Goal: Task Accomplishment & Management: Manage account settings

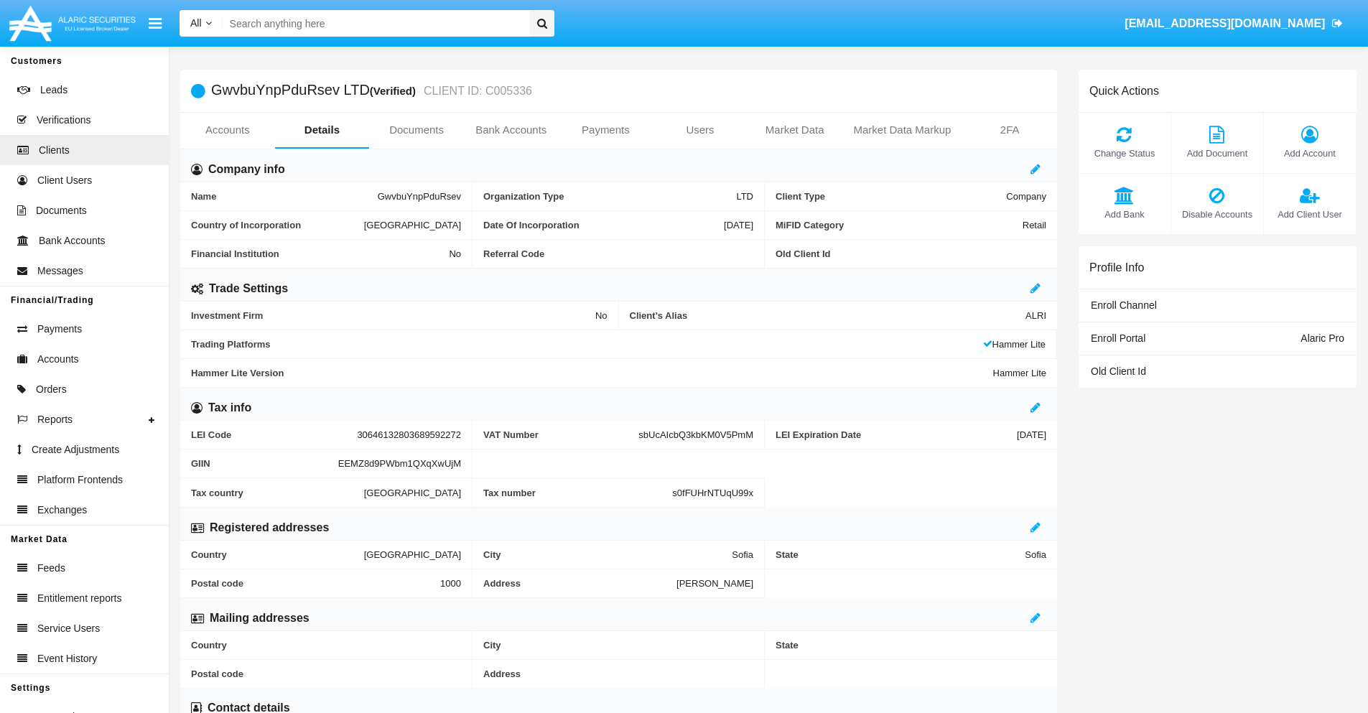
click at [1309, 153] on span "Add Account" at bounding box center [1310, 153] width 78 height 14
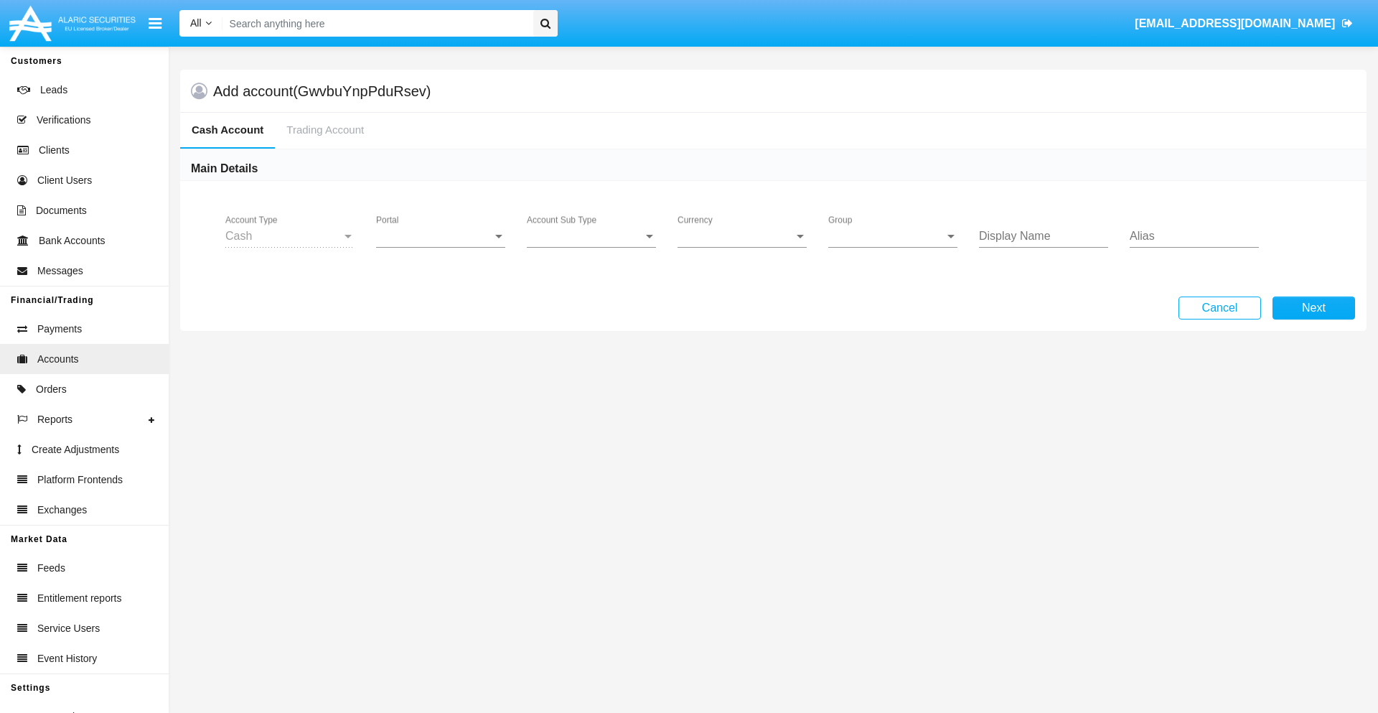
click at [441, 236] on span "Portal" at bounding box center [434, 236] width 116 height 13
click at [442, 247] on span "Alaric Pro" at bounding box center [442, 247] width 133 height 34
click at [592, 236] on span "Account Sub Type" at bounding box center [585, 236] width 116 height 13
click at [592, 247] on span "Trading Cash" at bounding box center [591, 247] width 129 height 34
click at [893, 236] on span "Group" at bounding box center [887, 236] width 116 height 13
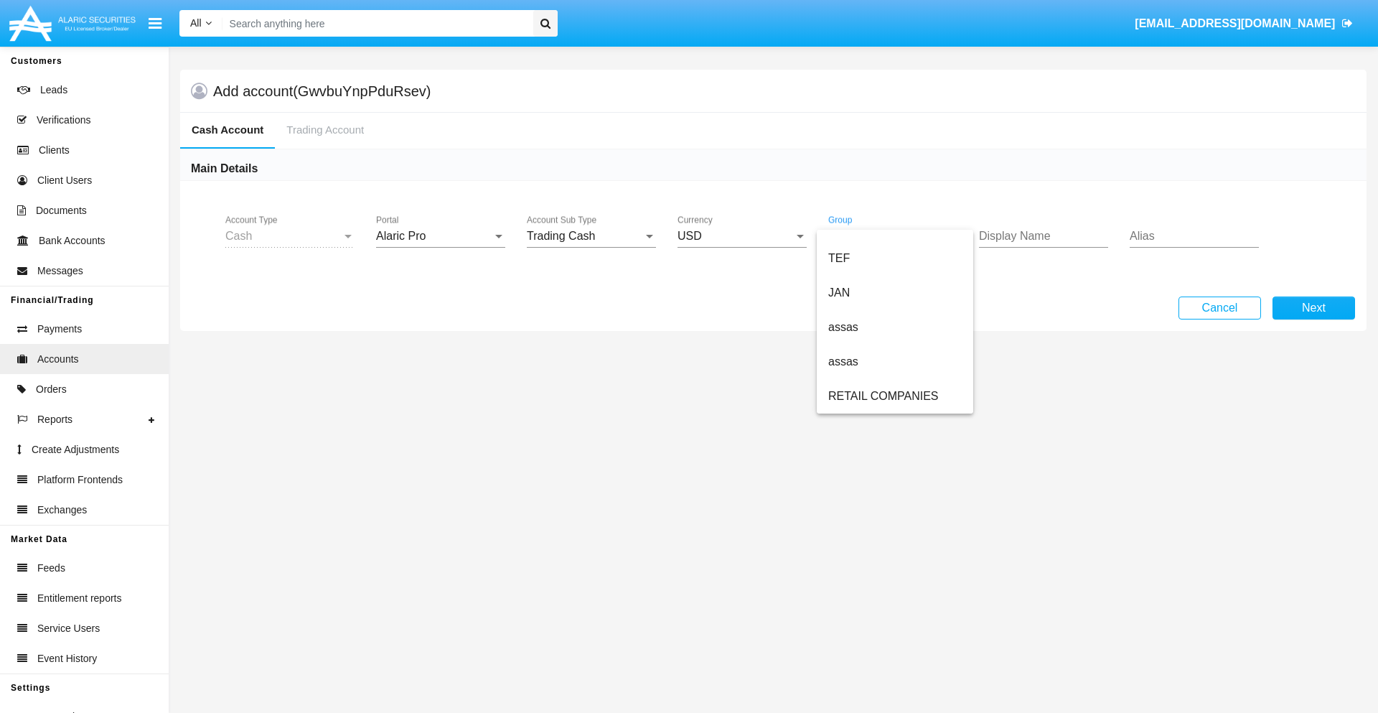
scroll to position [333, 0]
click at [895, 396] on span "ALARIC test" at bounding box center [896, 396] width 134 height 34
type input "indigo"
type input "gold"
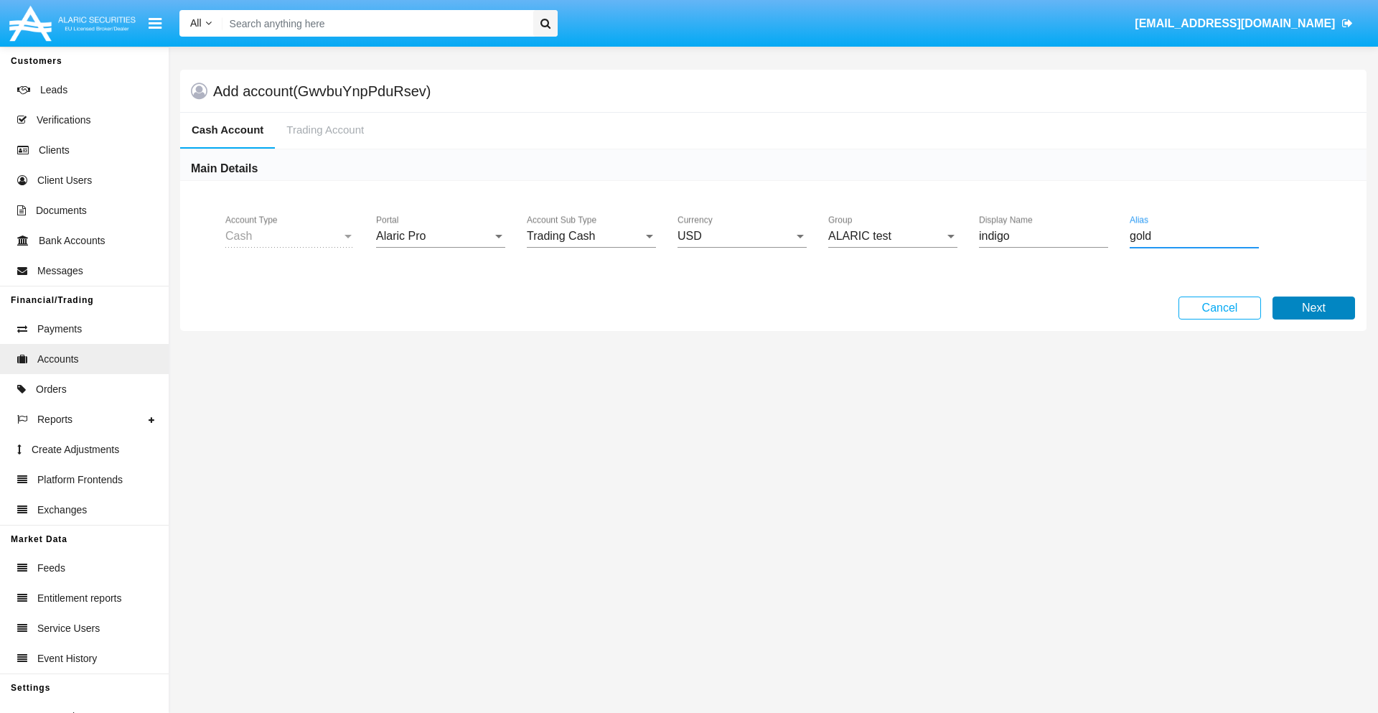
click at [1314, 308] on button "Next" at bounding box center [1314, 308] width 83 height 23
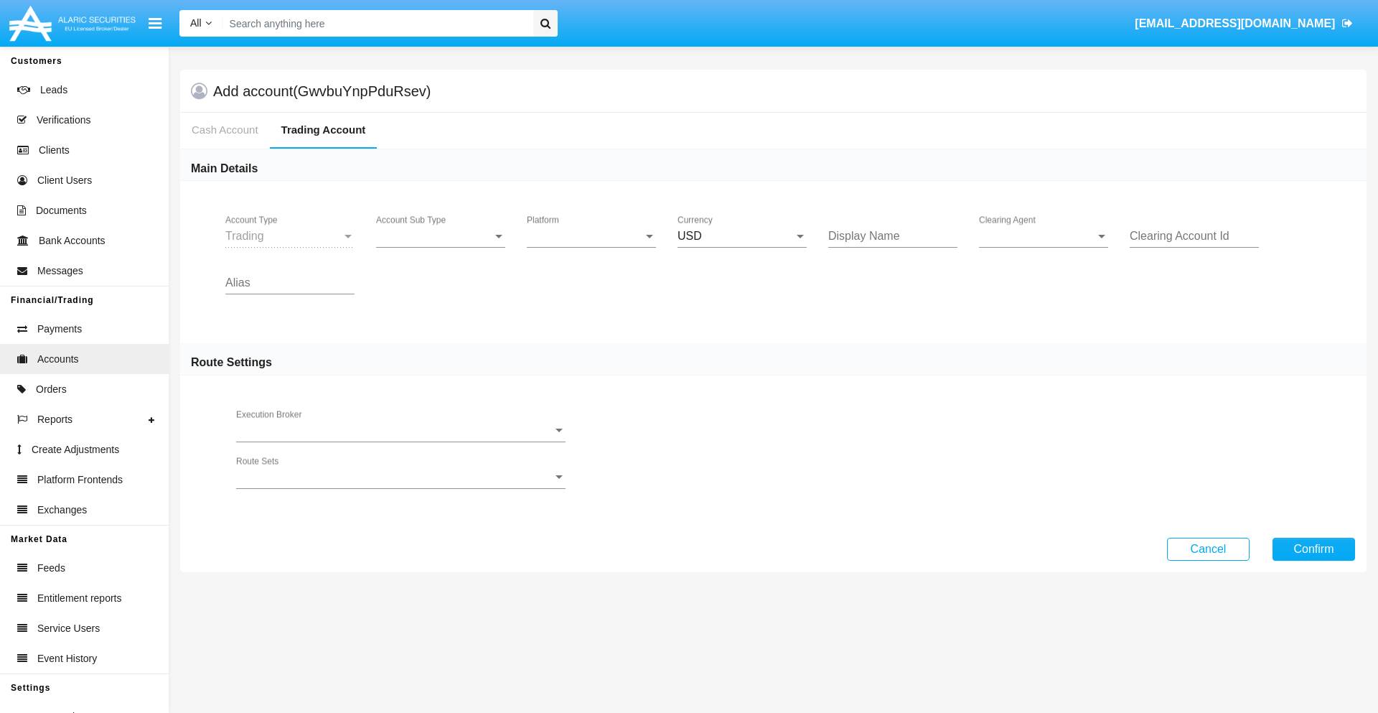
click at [441, 236] on span "Account Sub Type" at bounding box center [434, 236] width 116 height 13
click at [441, 247] on span "Trading" at bounding box center [429, 247] width 106 height 34
click at [592, 236] on span "Platform" at bounding box center [585, 236] width 116 height 13
click at [592, 247] on span "Hammer Lite" at bounding box center [591, 247] width 129 height 34
click at [1044, 236] on span "Clearing Agent" at bounding box center [1037, 236] width 116 height 13
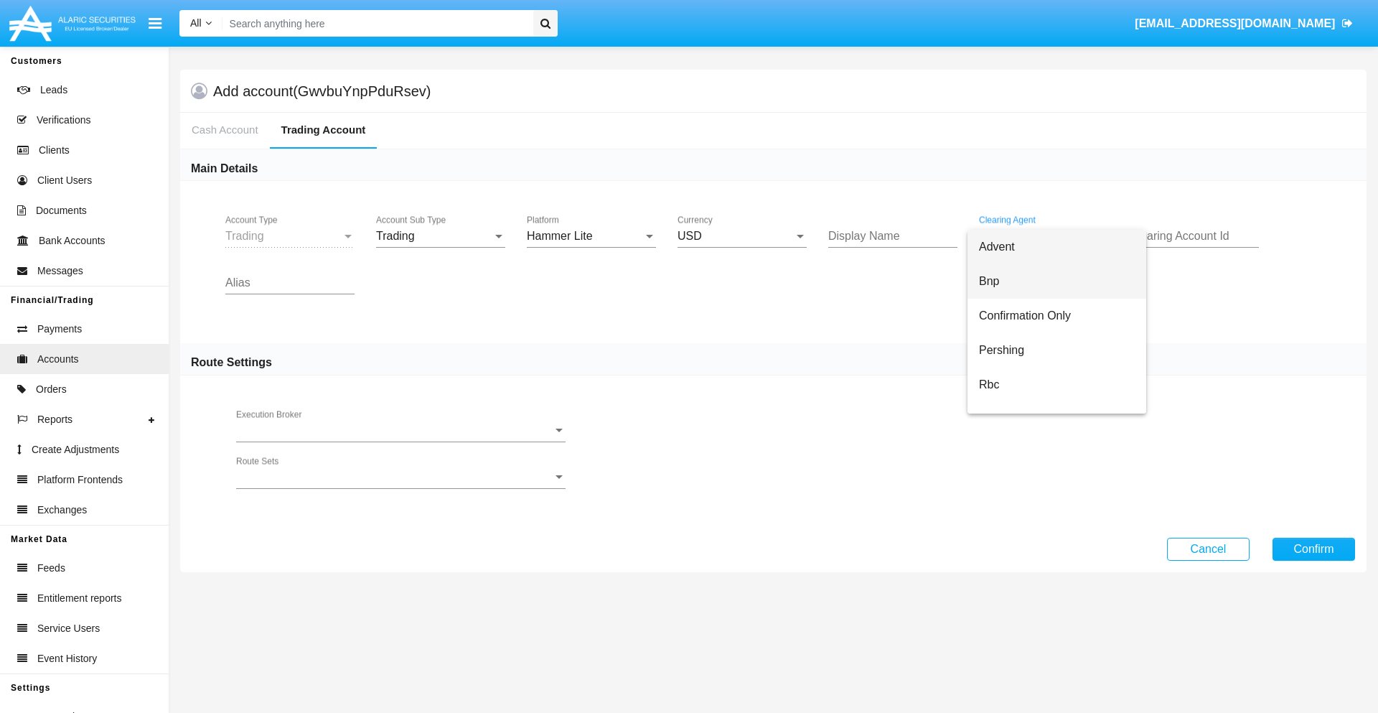
click at [1057, 281] on span "Bnp" at bounding box center [1057, 281] width 156 height 34
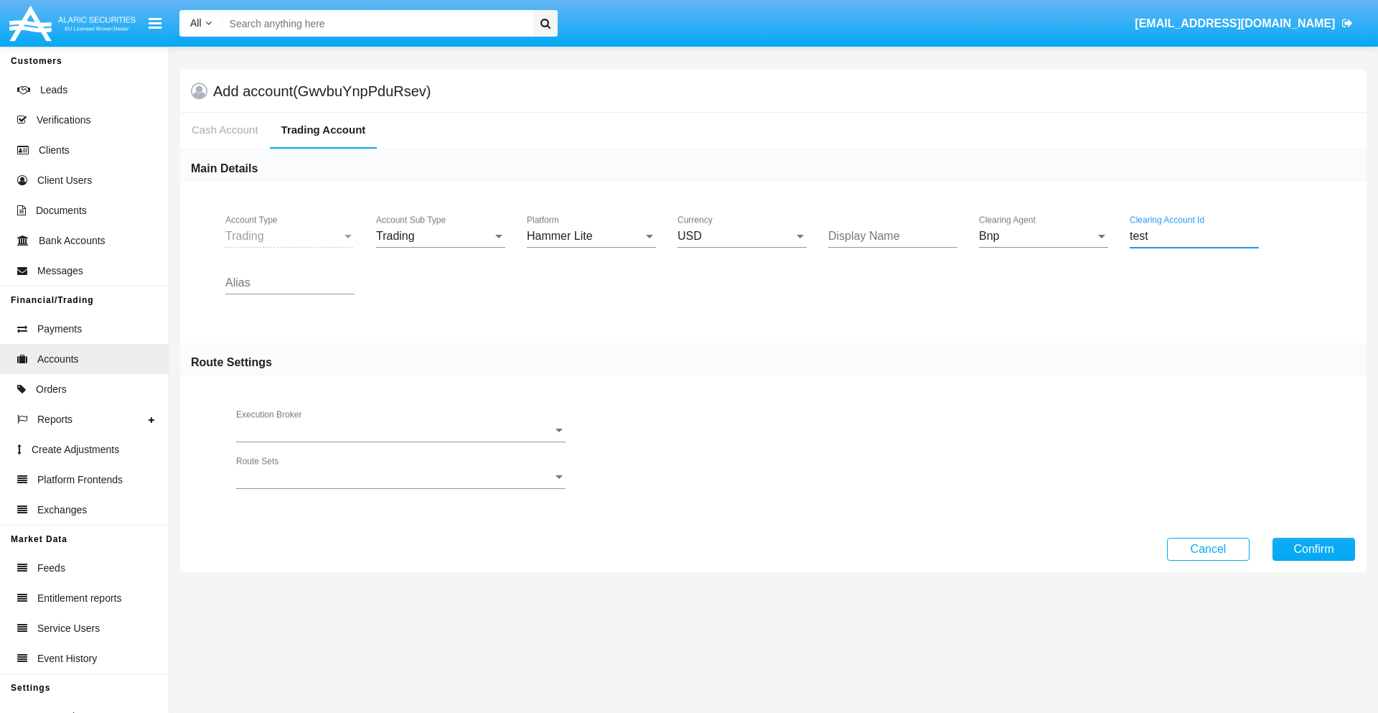
type input "test"
type input "violet"
click at [1314, 549] on button "Confirm" at bounding box center [1314, 549] width 83 height 23
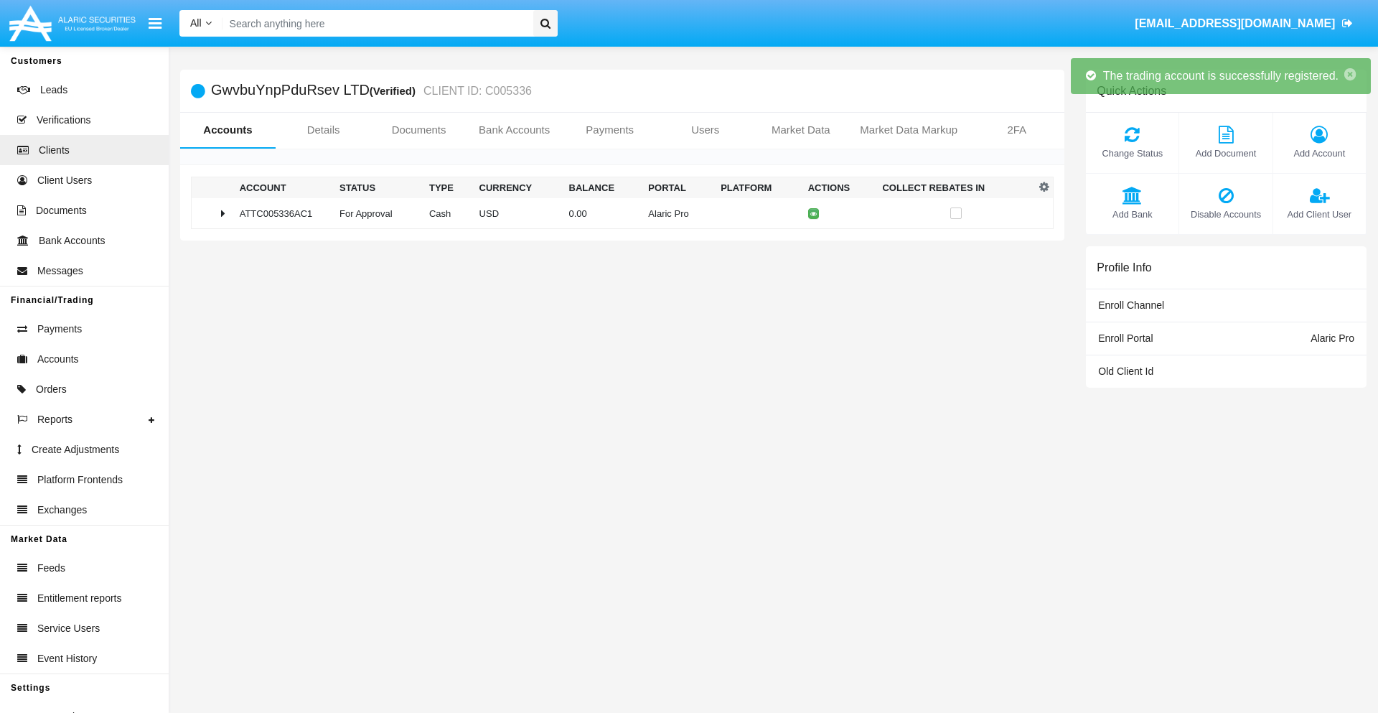
click at [617, 213] on td "0.00" at bounding box center [604, 213] width 80 height 31
click at [814, 213] on icon at bounding box center [817, 213] width 6 height 6
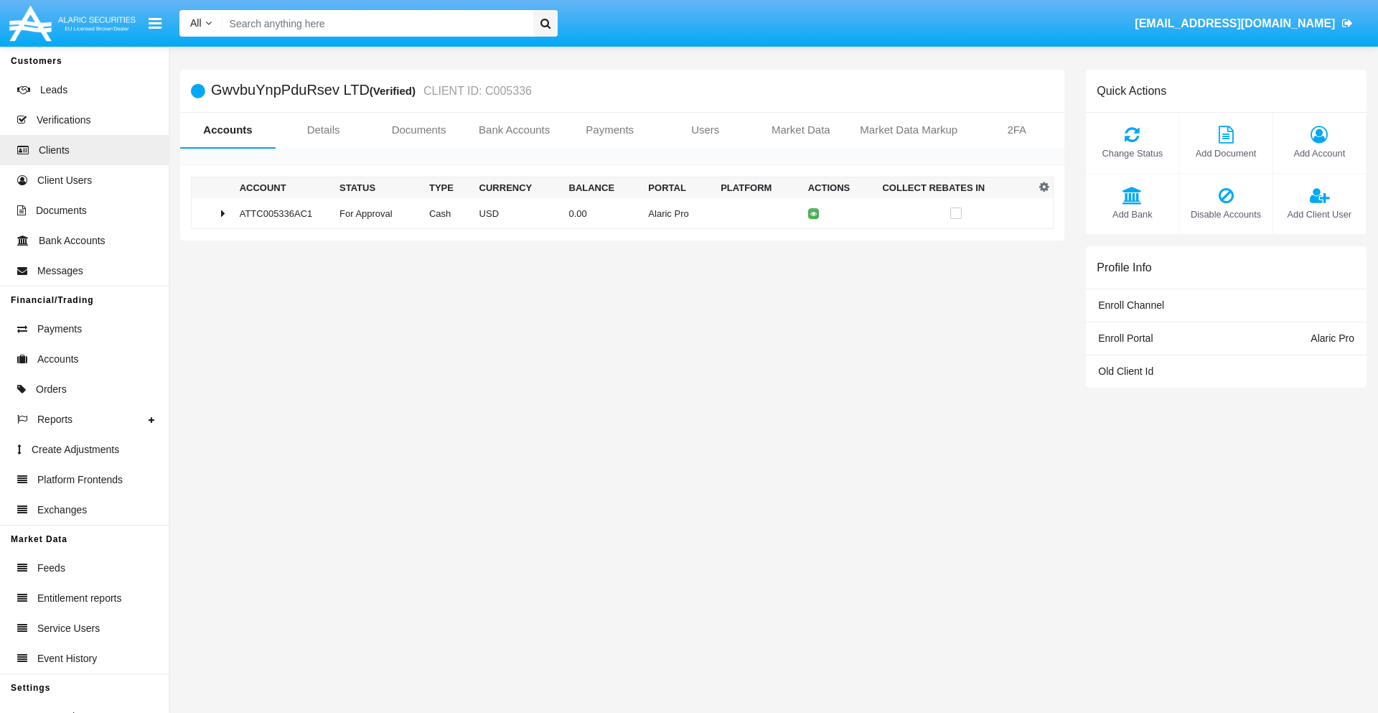
click at [617, 213] on td "0.00" at bounding box center [604, 213] width 80 height 31
click at [814, 243] on icon at bounding box center [817, 244] width 6 height 6
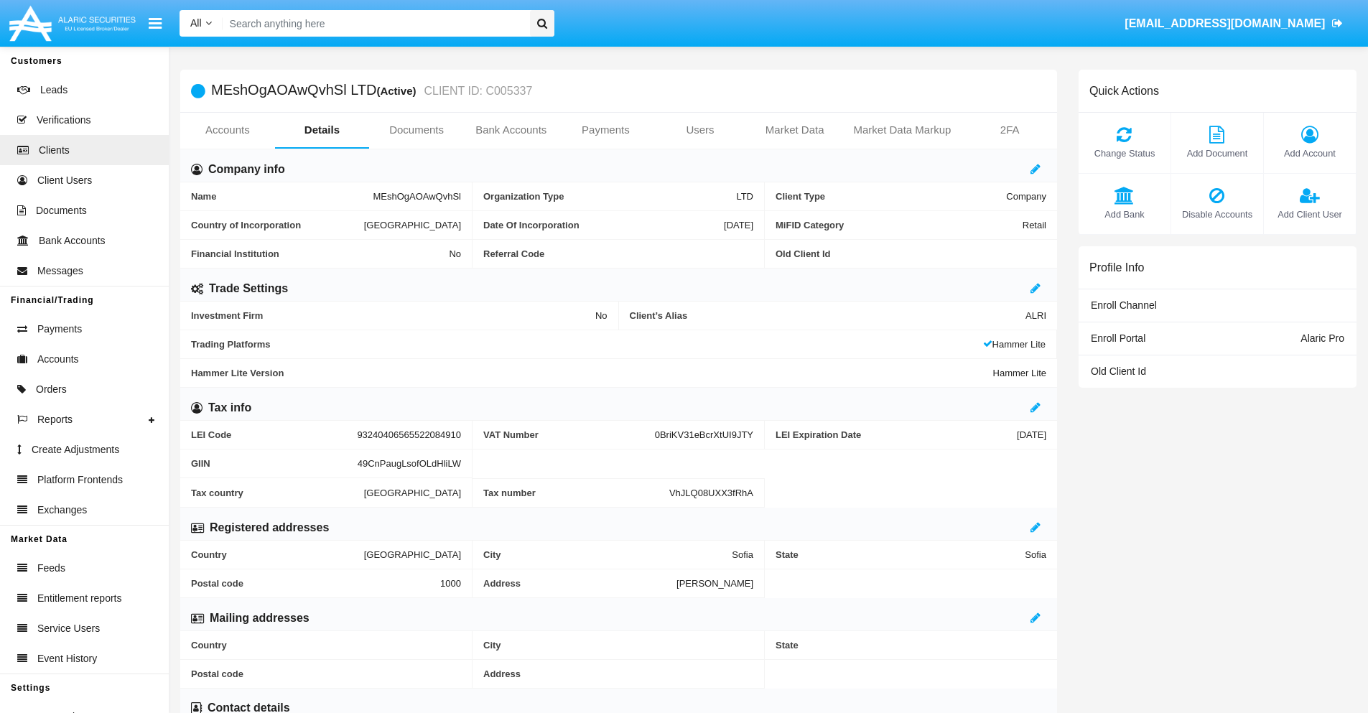
click at [227, 130] on link "Accounts" at bounding box center [227, 130] width 95 height 34
click at [1309, 153] on span "Add Account" at bounding box center [1310, 153] width 78 height 14
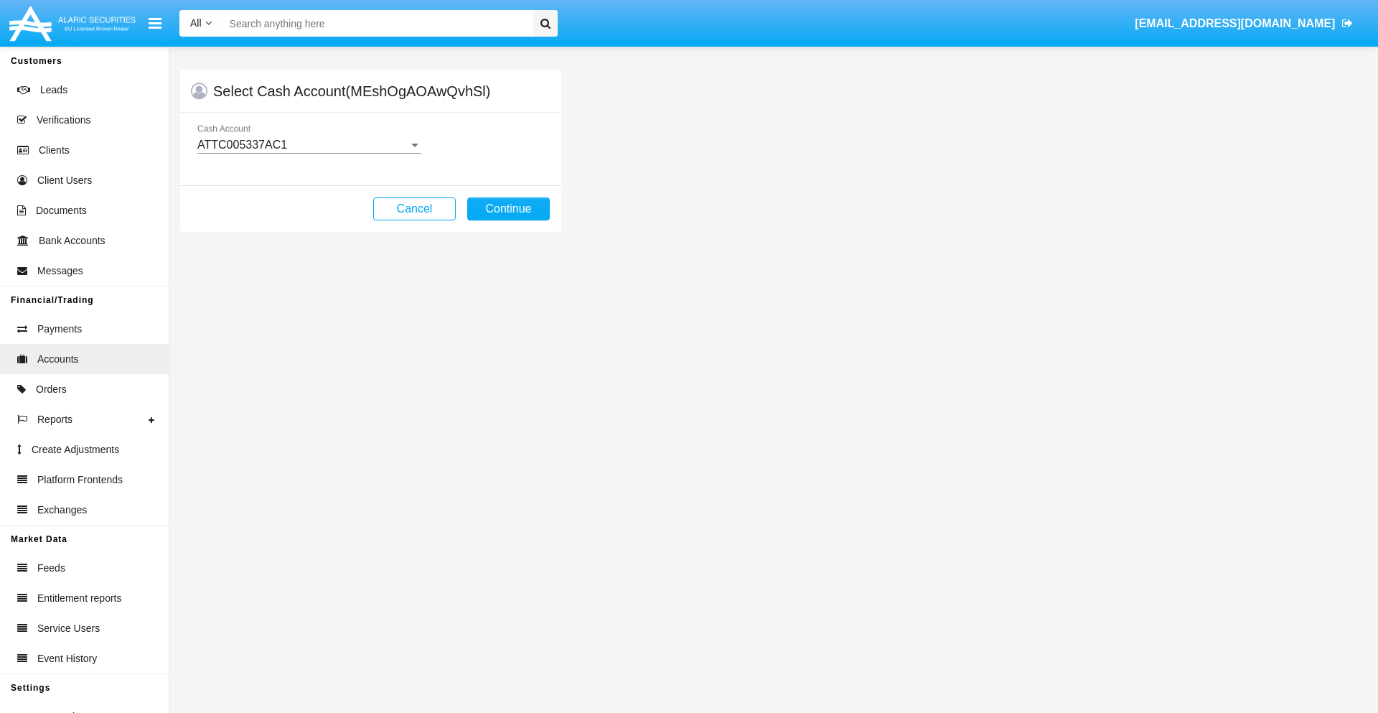
click at [309, 145] on div "ATTC005337AC1" at bounding box center [302, 145] width 211 height 13
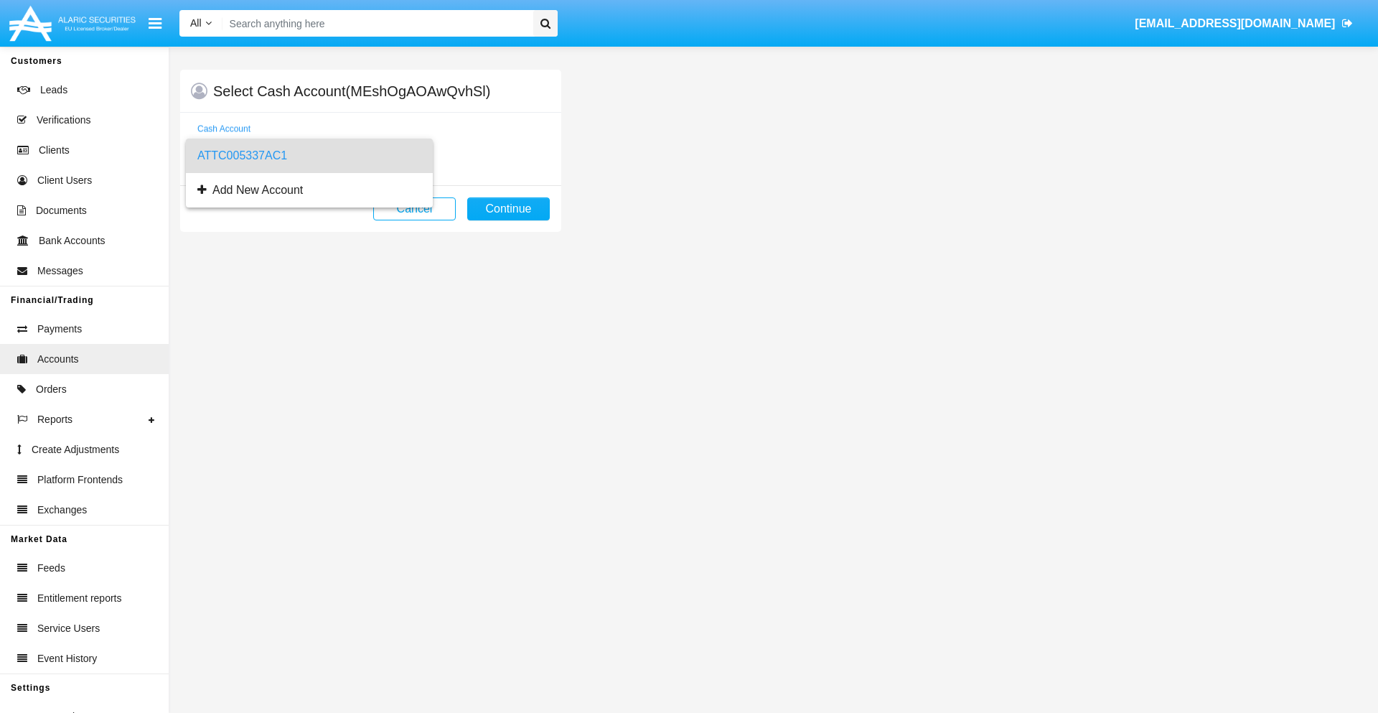
click at [309, 156] on span "ATTC005337AC1" at bounding box center [309, 156] width 224 height 34
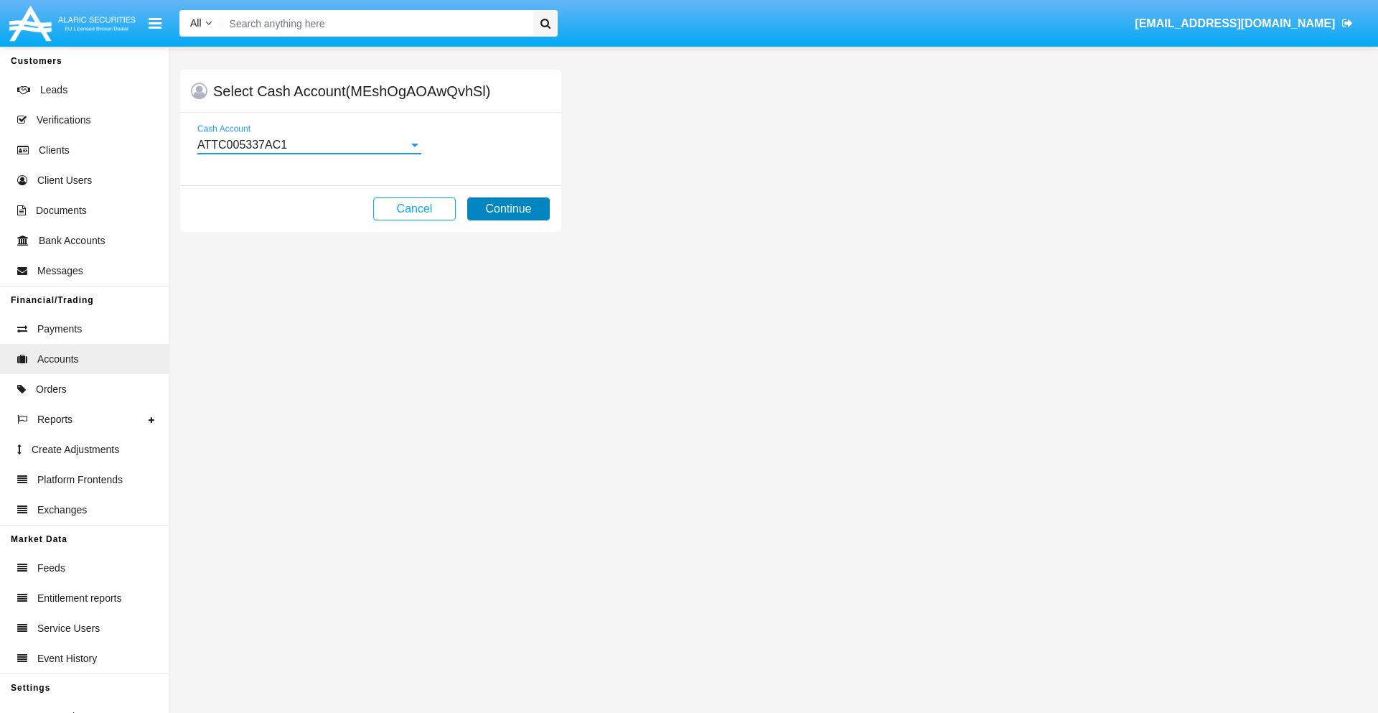
click at [508, 209] on button "Continue" at bounding box center [508, 208] width 83 height 23
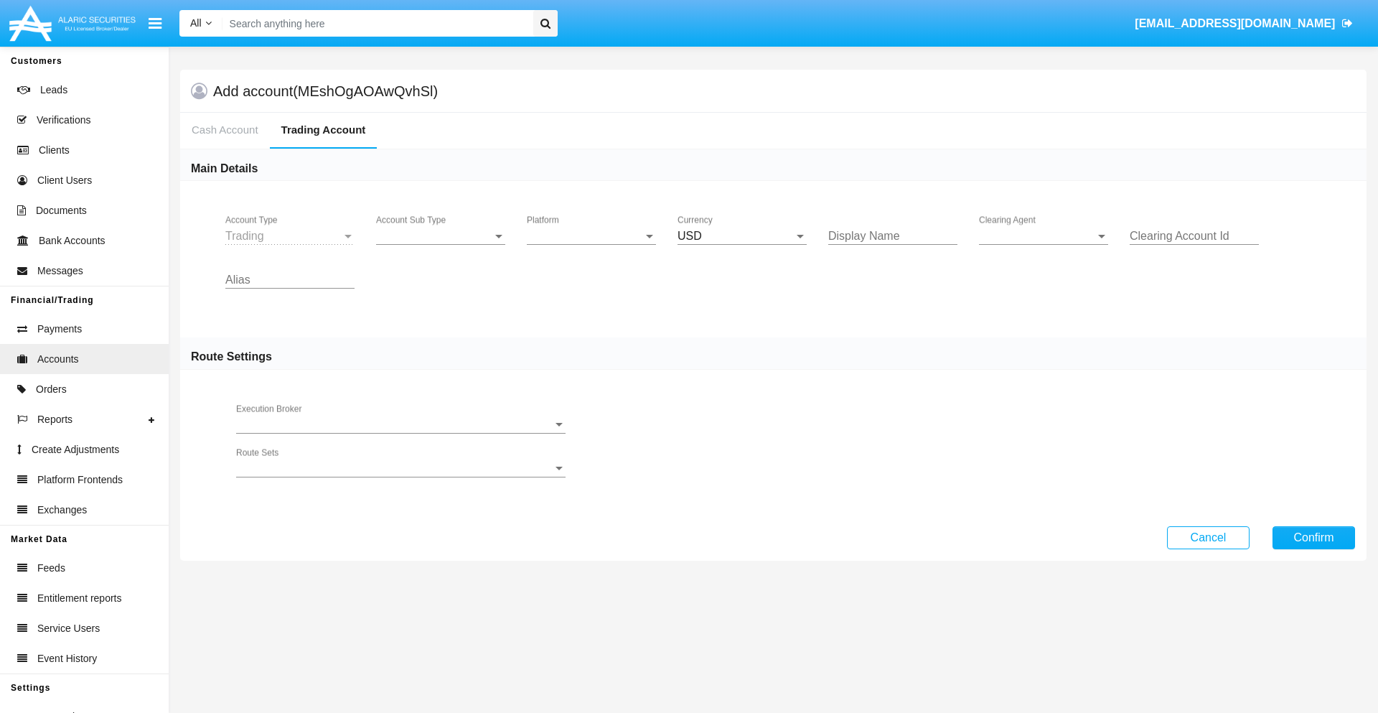
click at [441, 236] on span "Account Sub Type" at bounding box center [434, 236] width 116 height 13
click at [441, 247] on span "Trading" at bounding box center [440, 247] width 129 height 34
click at [592, 236] on span "Platform" at bounding box center [585, 236] width 116 height 13
click at [592, 247] on span "Hammer Lite" at bounding box center [591, 247] width 129 height 34
click at [1044, 236] on span "Clearing Agent" at bounding box center [1037, 236] width 116 height 13
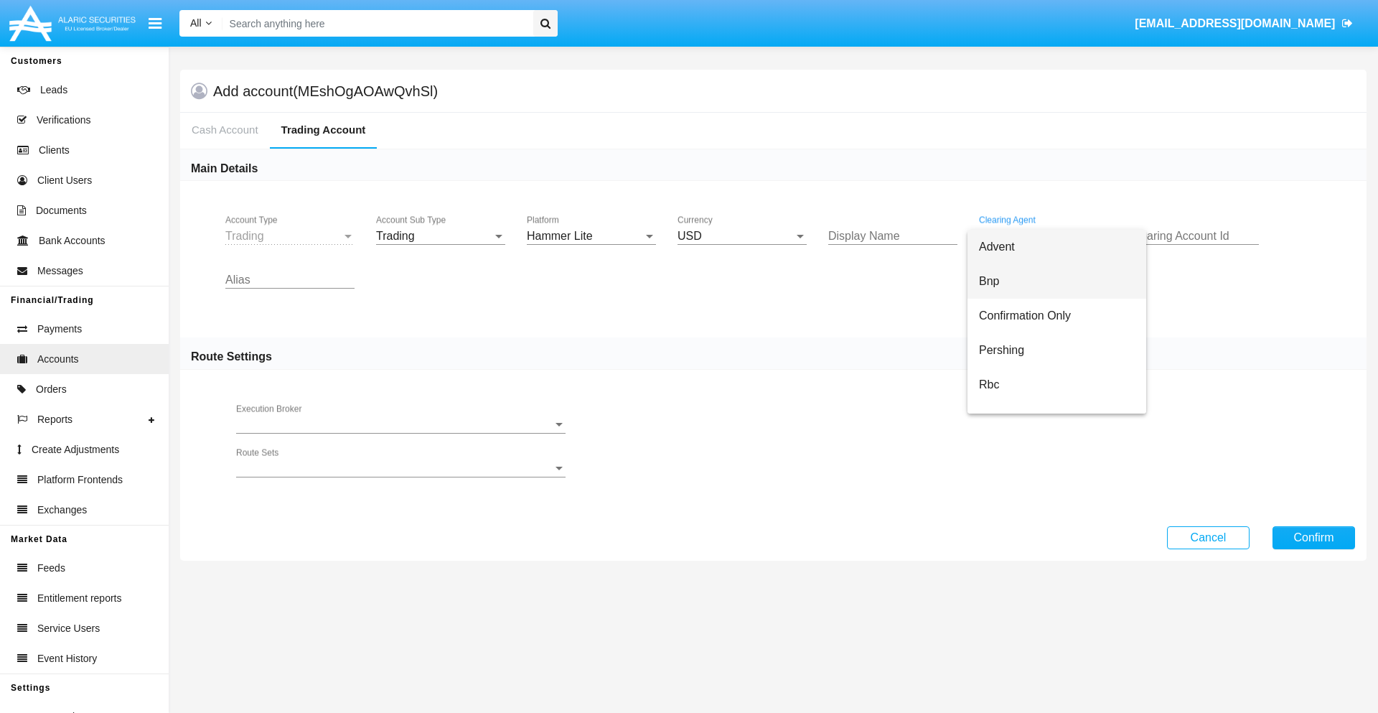
click at [1057, 281] on span "Bnp" at bounding box center [1057, 281] width 156 height 34
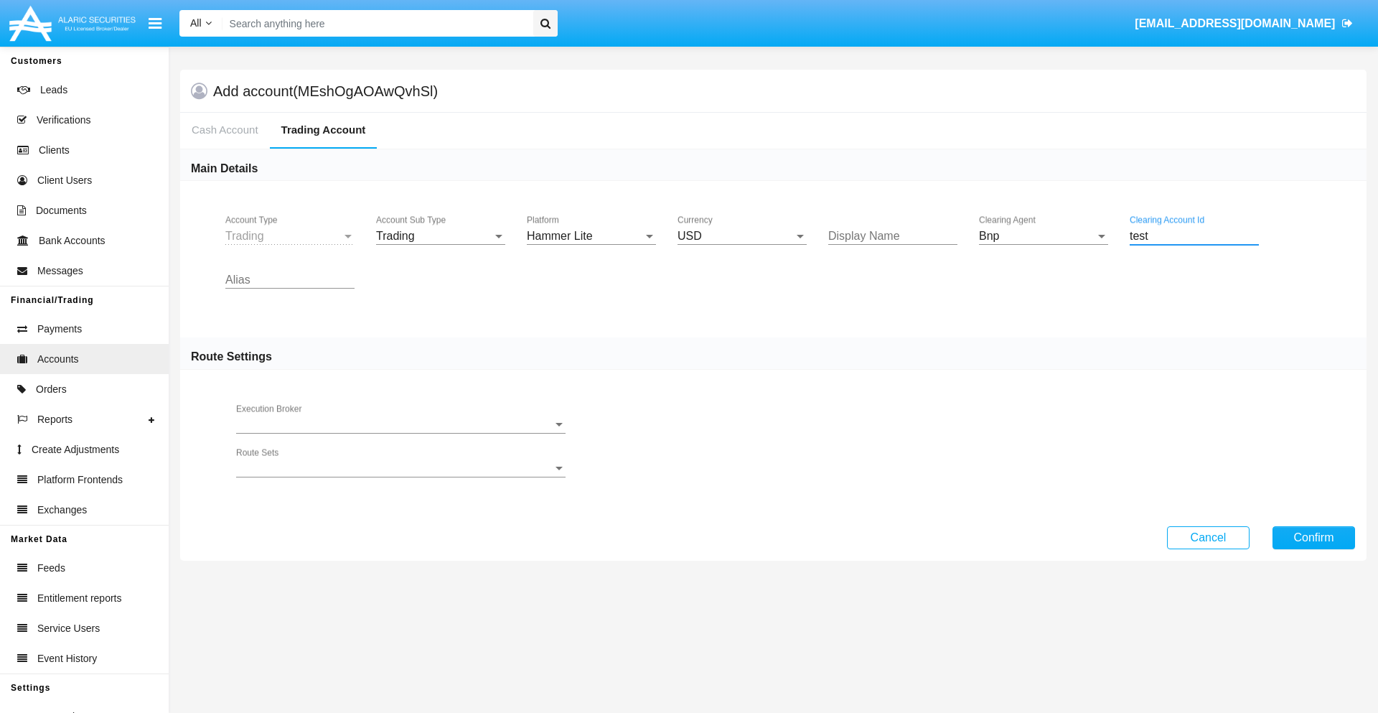
type input "test"
type input "plum"
click at [1314, 537] on button "Confirm" at bounding box center [1314, 537] width 83 height 23
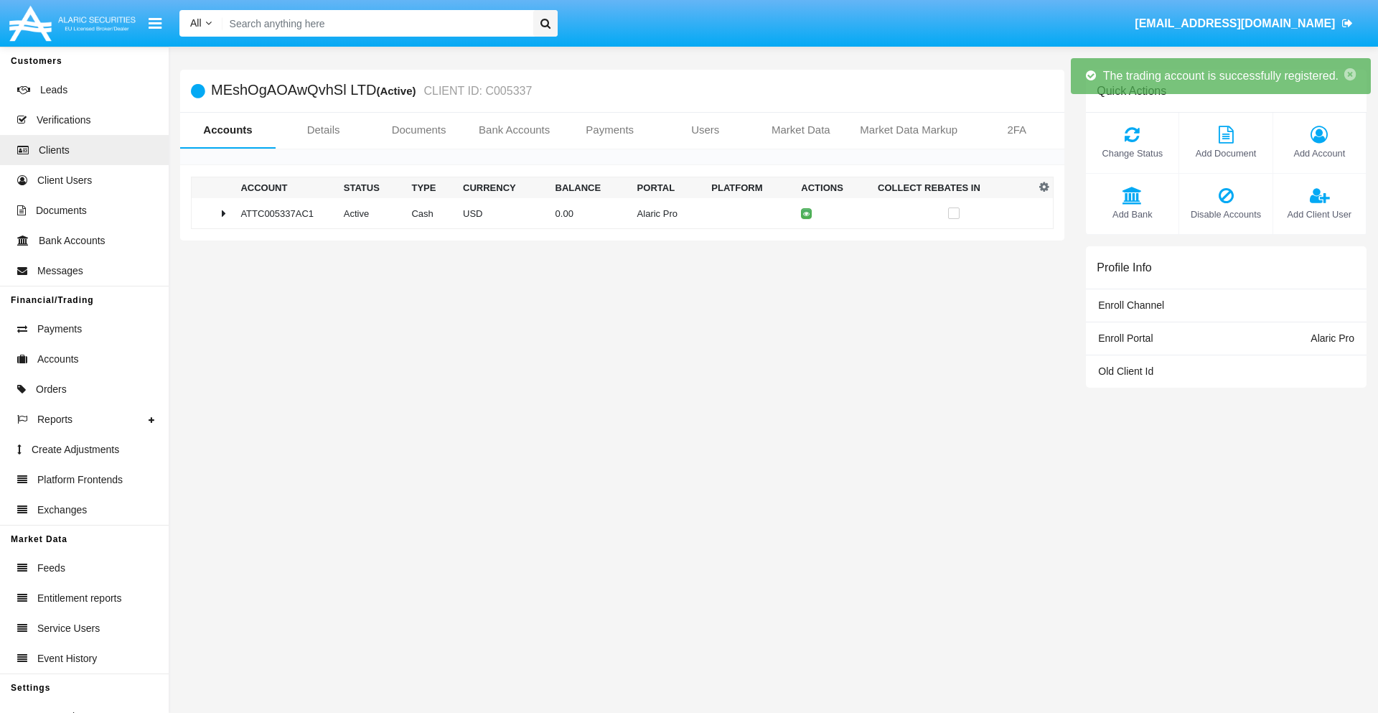
click at [617, 213] on td "0.00" at bounding box center [591, 213] width 82 height 31
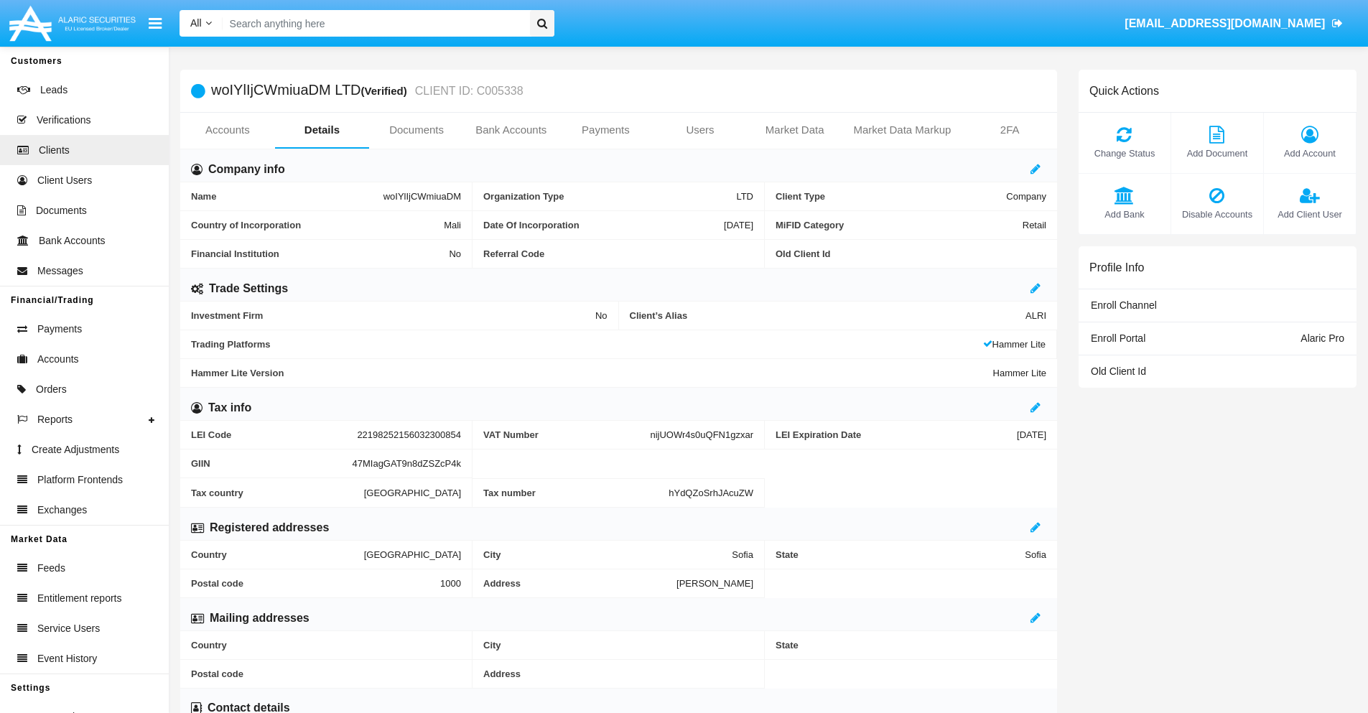
click at [227, 130] on link "Accounts" at bounding box center [227, 130] width 95 height 34
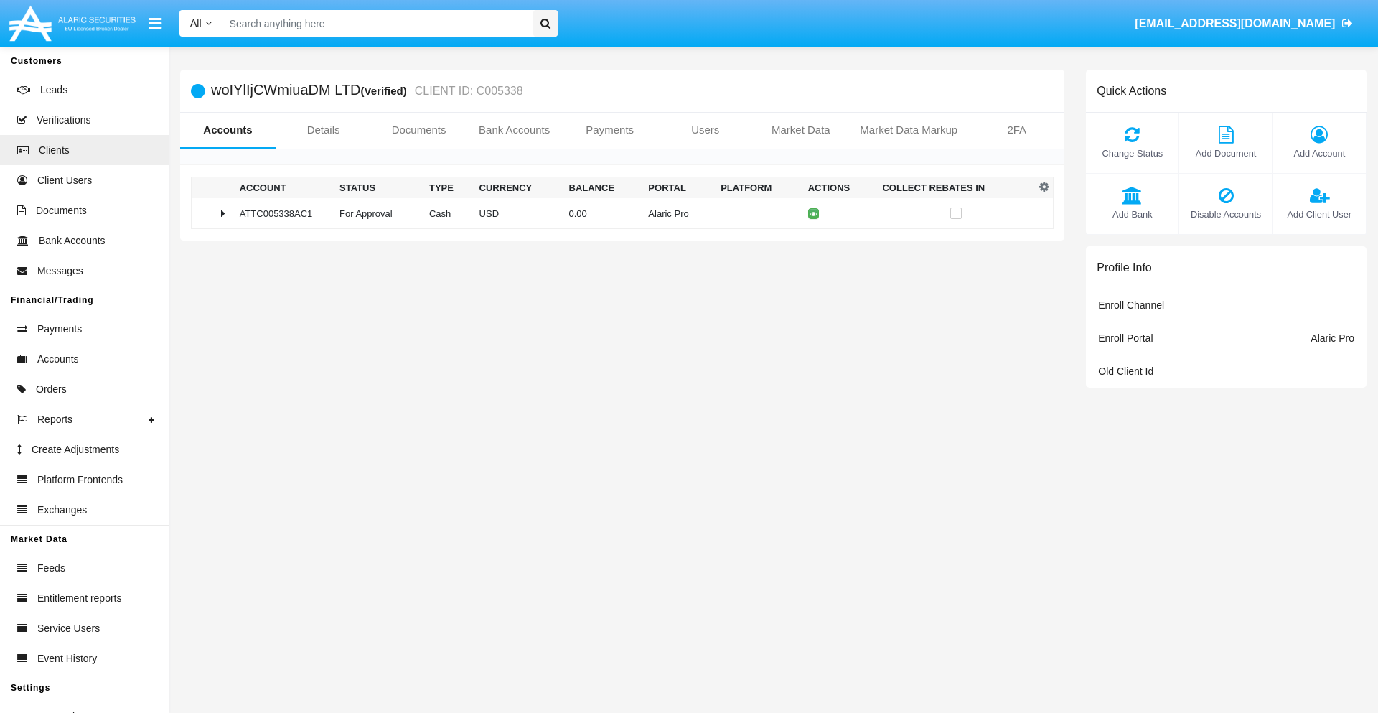
click at [1132, 153] on span "Change Status" at bounding box center [1132, 153] width 78 height 14
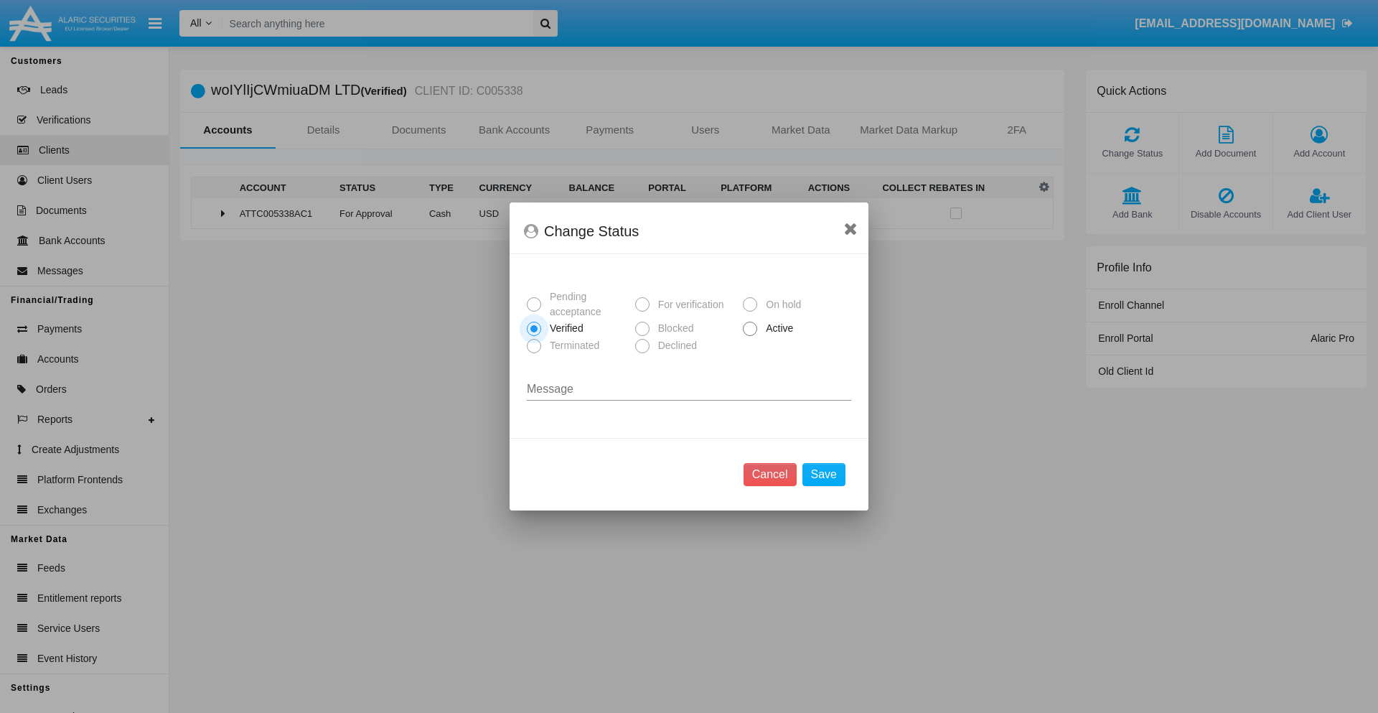
click at [777, 328] on span "Active" at bounding box center [776, 328] width 39 height 15
click at [750, 336] on input "Active" at bounding box center [750, 336] width 1 height 1
radio input "true"
click at [824, 475] on button "Save" at bounding box center [824, 474] width 43 height 23
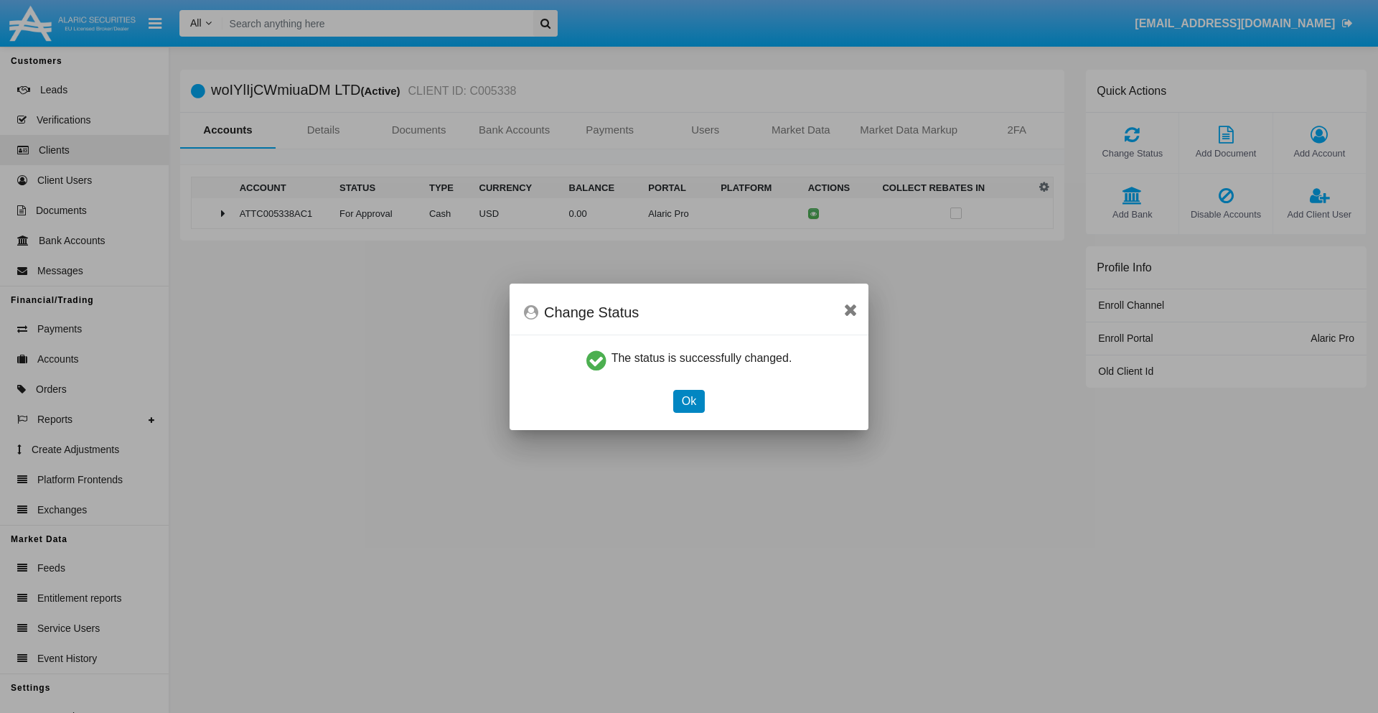
click at [689, 401] on button "Ok" at bounding box center [689, 401] width 32 height 23
